Goal: Task Accomplishment & Management: Use online tool/utility

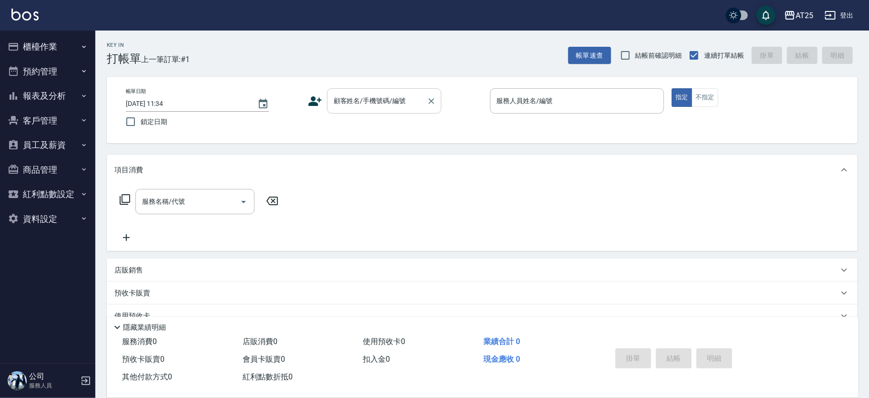
click at [386, 102] on input "顧客姓名/手機號碼/編號" at bounding box center [377, 100] width 92 height 17
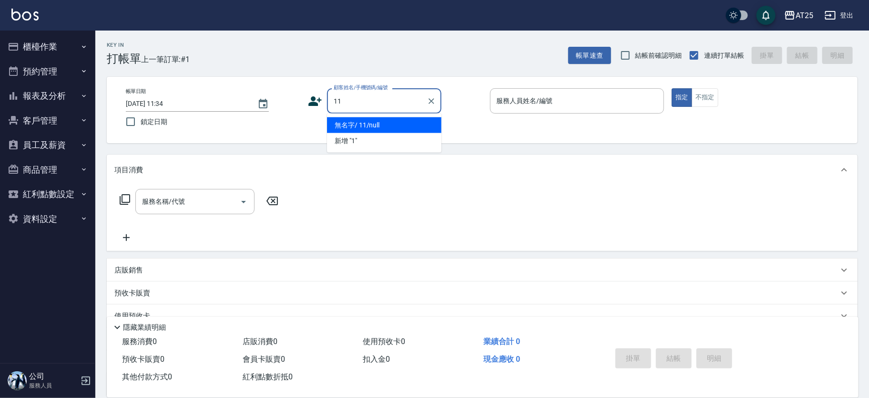
type input "無名字/ 11/null"
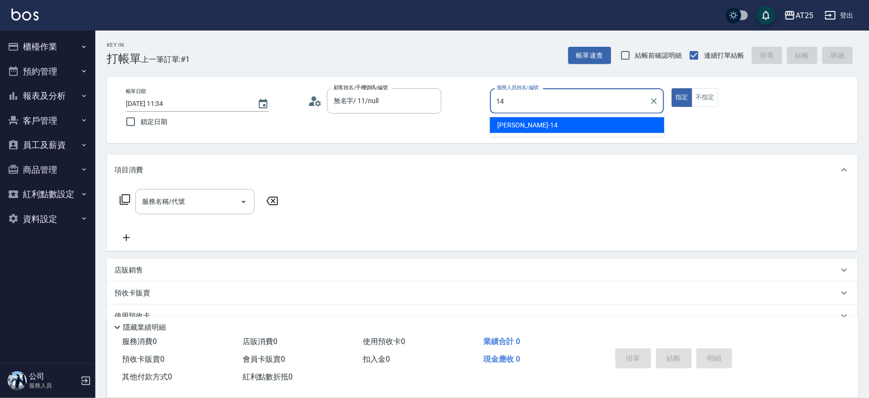
type input "[PERSON_NAME]-14"
type button "true"
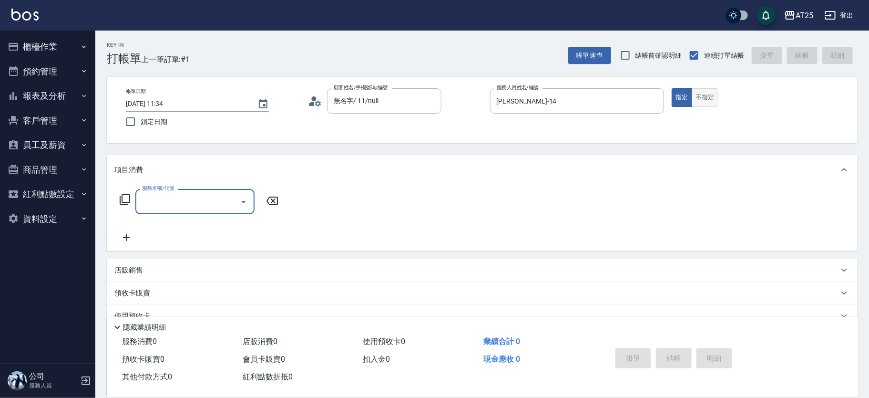
type input "新客人 姓名未設定/11/null"
click at [702, 97] on button "不指定" at bounding box center [705, 97] width 27 height 19
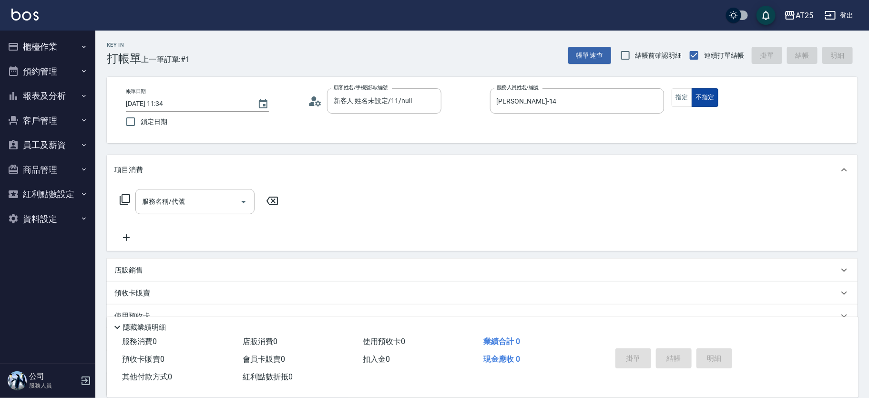
type button "false"
type input "201"
type input "30"
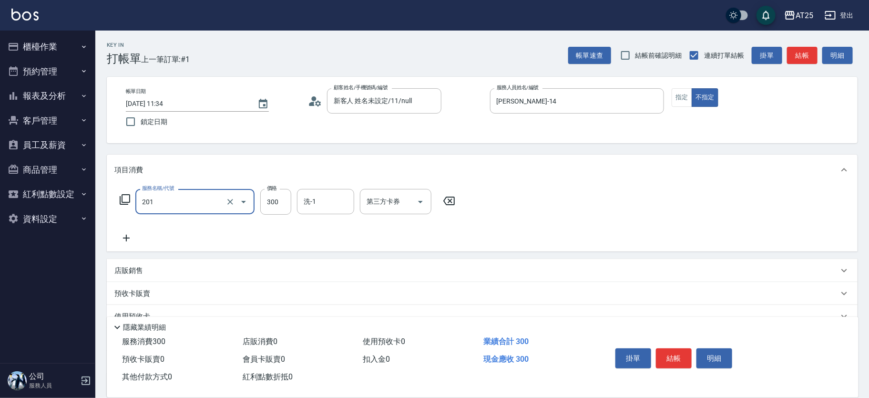
type input "洗髮(201)"
type input "0"
type input "40"
type input "400"
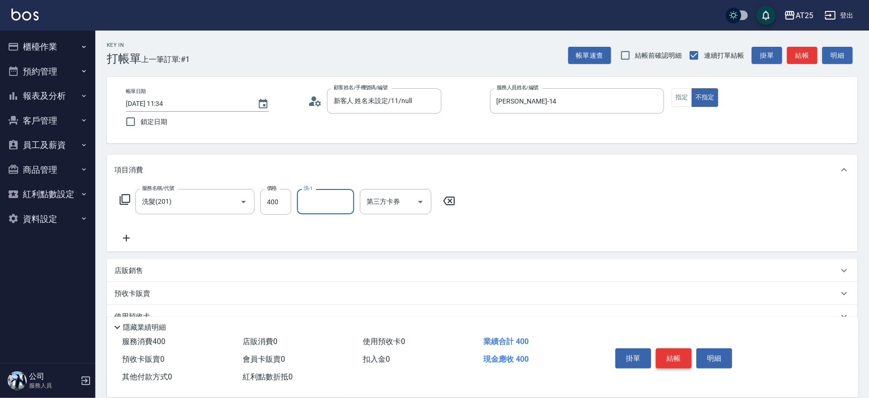
click at [674, 356] on button "結帳" at bounding box center [674, 358] width 36 height 20
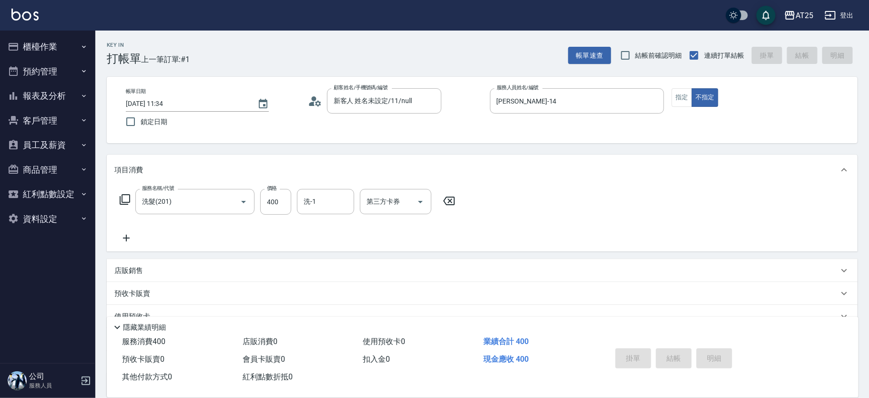
type input "[DATE] 13:49"
type input "0"
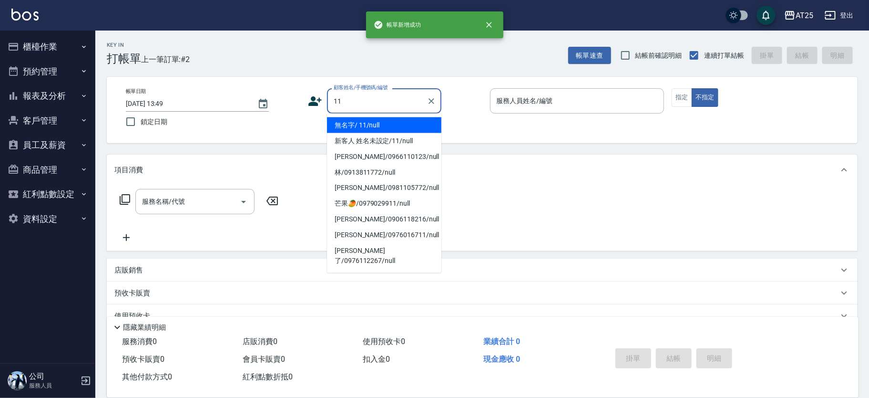
type input "無名字/ 11/null"
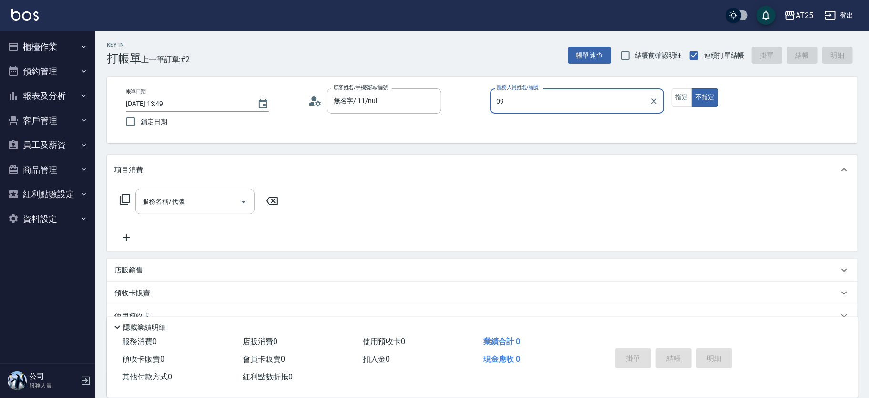
type input "[PERSON_NAME]-09"
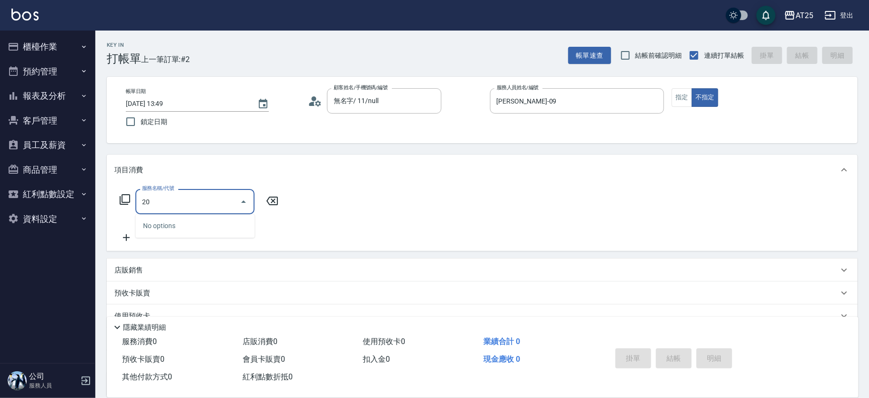
type input "201"
type input "30"
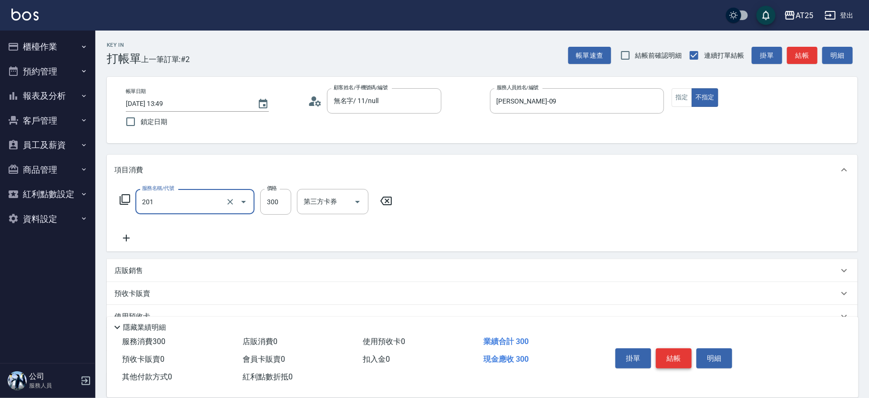
type input "洗髮(201)"
type input "4"
type input "0"
type input "40"
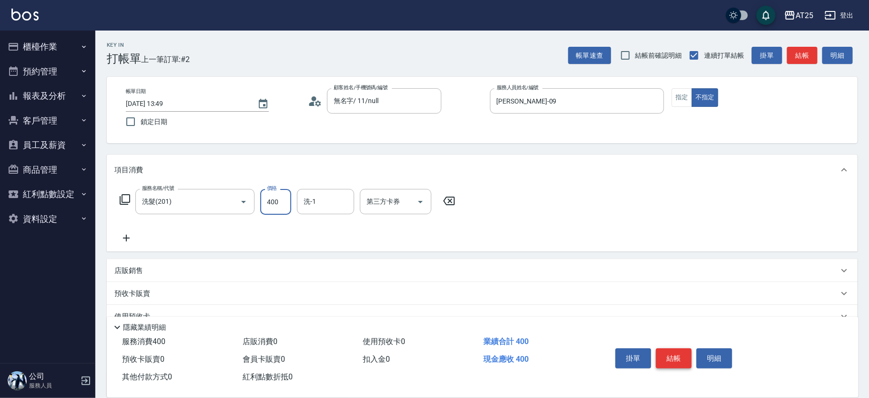
type input "400"
click at [674, 356] on button "結帳" at bounding box center [674, 358] width 36 height 20
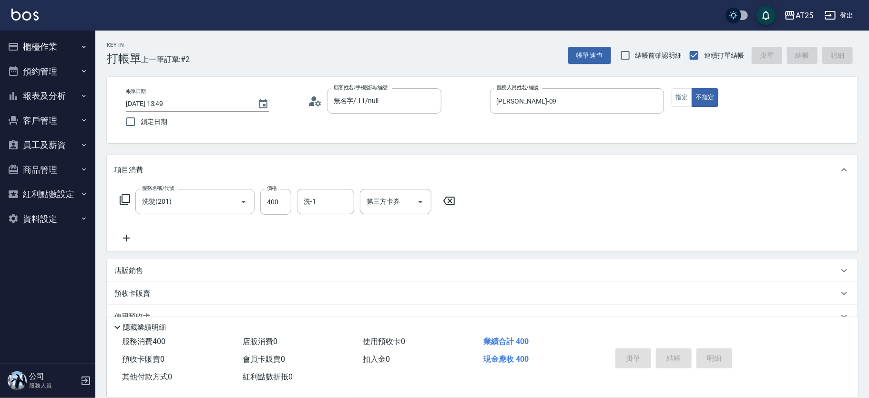
type input "0"
